Goal: Information Seeking & Learning: Learn about a topic

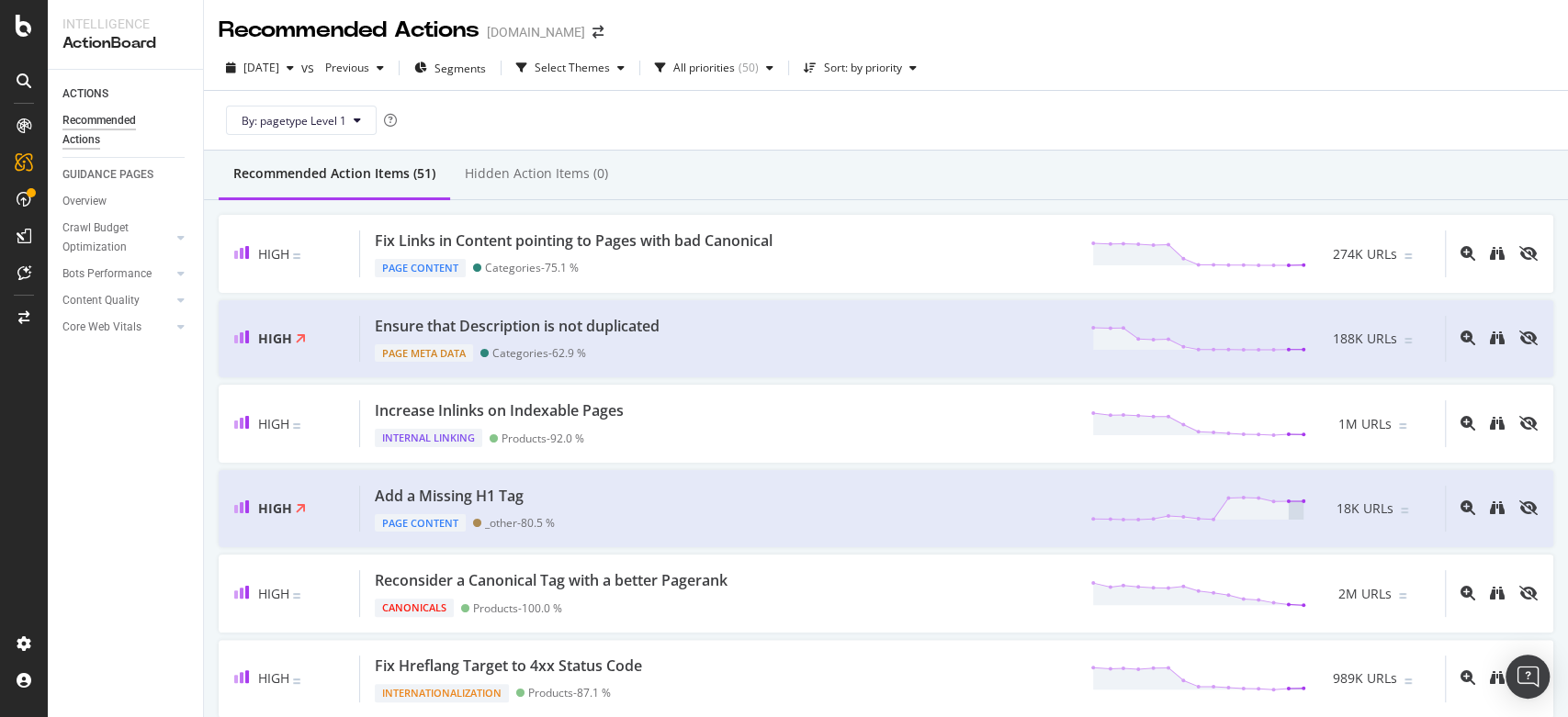
click at [1139, 86] on div "2025 Sep. 1st vs Previous Segments Select Themes All priorities ( 50 ) Sort: by…" at bounding box center [885, 71] width 1364 height 37
